Goal: Information Seeking & Learning: Learn about a topic

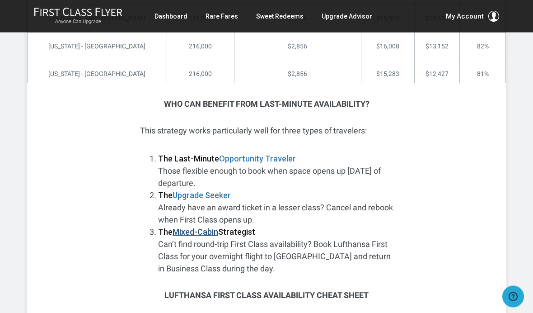
scroll to position [2786, 0]
click at [207, 227] on strong "Mixed-Cabin" at bounding box center [196, 231] width 46 height 9
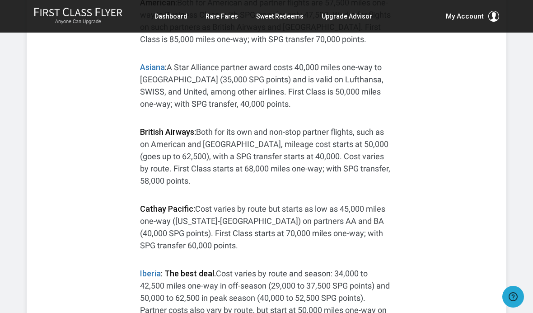
scroll to position [1689, 0]
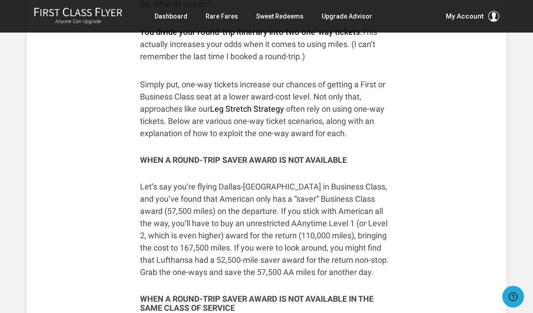
scroll to position [387, 0]
click at [222, 108] on span "Leg Stretch Strategy" at bounding box center [247, 107] width 74 height 9
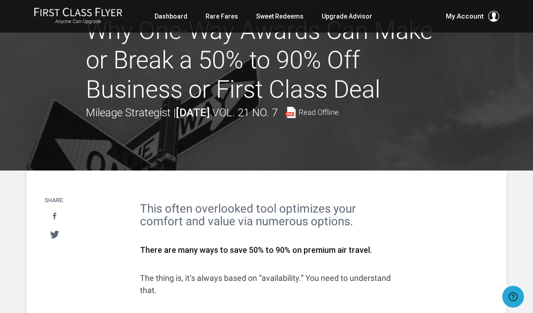
scroll to position [0, 0]
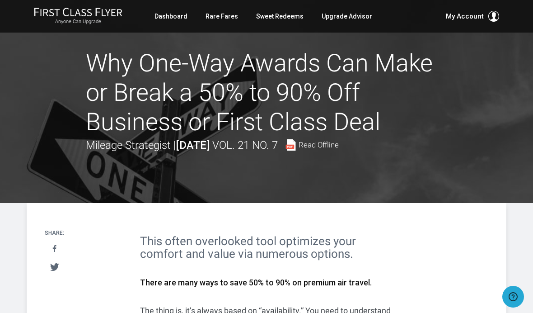
click at [339, 142] on span "Read Offline" at bounding box center [319, 145] width 40 height 8
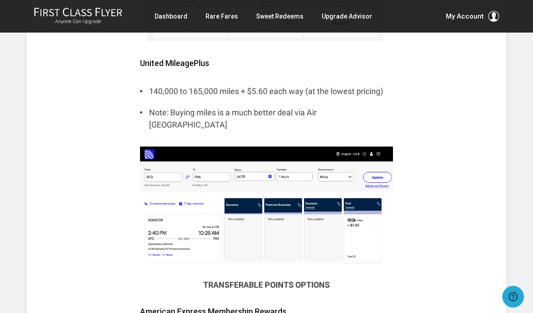
scroll to position [1486, 0]
